Goal: Obtain resource: Download file/media

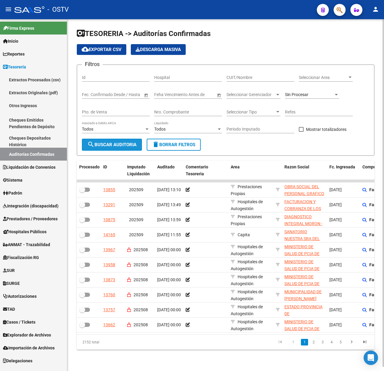
click at [114, 142] on span "search Buscar Auditoria" at bounding box center [111, 144] width 49 height 5
click at [248, 77] on input "CUIT/Nombre" at bounding box center [261, 77] width 68 height 5
click at [246, 74] on div "CUIT/Nombre" at bounding box center [261, 76] width 68 height 12
type input "30681615322"
click at [93, 146] on mat-icon "search" at bounding box center [90, 144] width 7 height 7
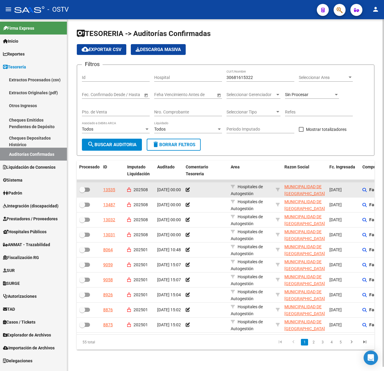
scroll to position [4, 0]
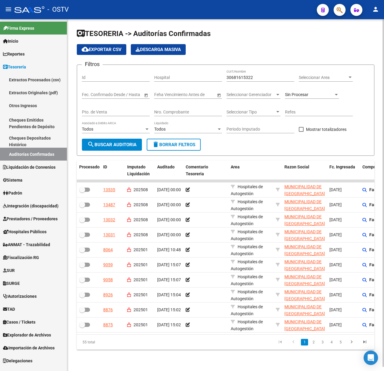
click at [302, 127] on span at bounding box center [301, 129] width 5 height 5
click at [301, 132] on input "Mostrar totalizadores" at bounding box center [301, 132] width 0 height 0
checkbox input "true"
click at [115, 142] on span "search Buscar Auditoria" at bounding box center [111, 144] width 49 height 5
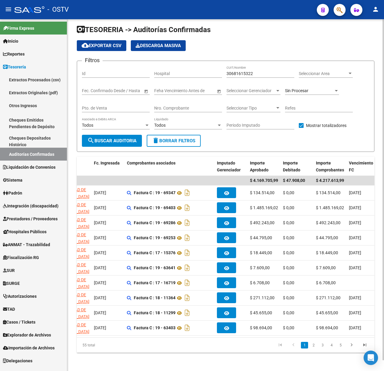
scroll to position [0, 31]
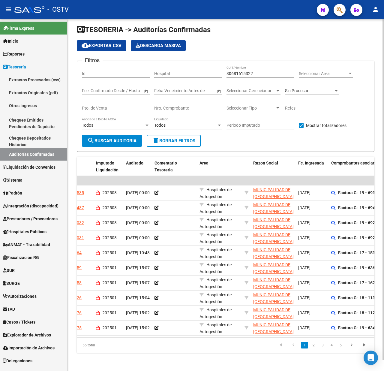
click at [103, 45] on span "cloud_download Exportar CSV" at bounding box center [102, 45] width 40 height 5
click at [173, 138] on span "delete Borrar Filtros" at bounding box center [173, 140] width 43 height 5
checkbox input "false"
